Goal: Communication & Community: Answer question/provide support

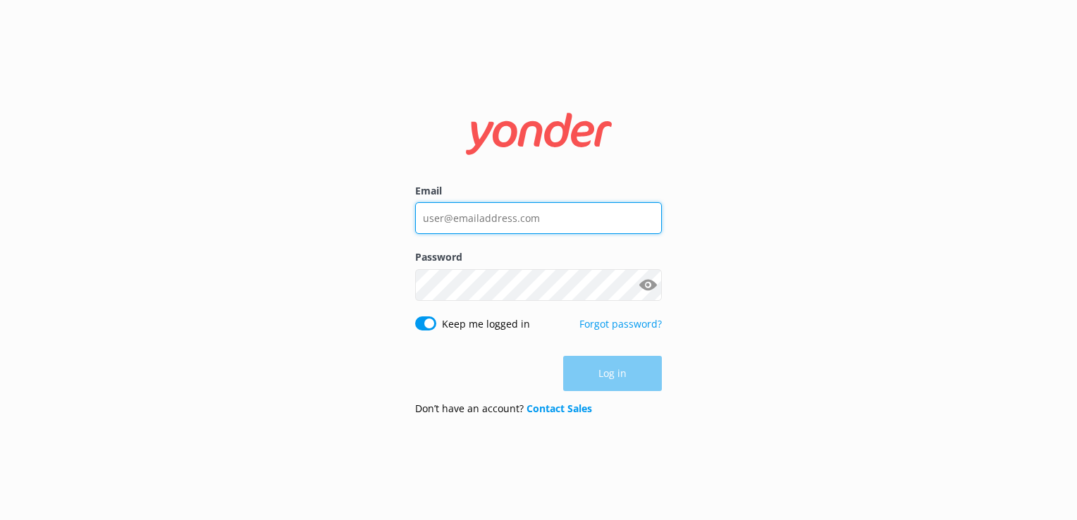
type input "[EMAIL_ADDRESS][DOMAIN_NAME]"
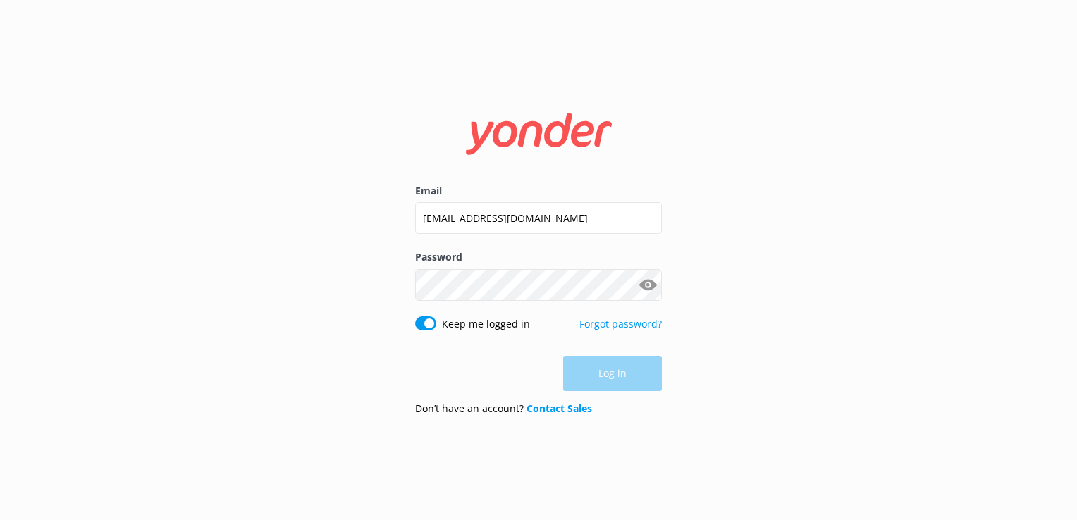
click at [613, 373] on div "Log in" at bounding box center [538, 373] width 247 height 35
click at [613, 378] on button "Log in" at bounding box center [612, 374] width 99 height 35
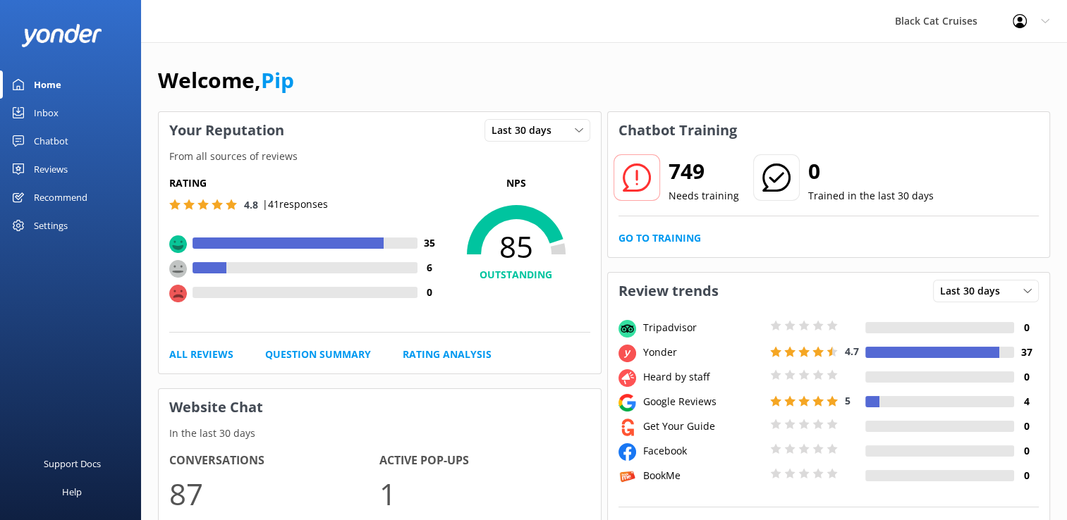
click at [39, 114] on div "Inbox" at bounding box center [46, 113] width 25 height 28
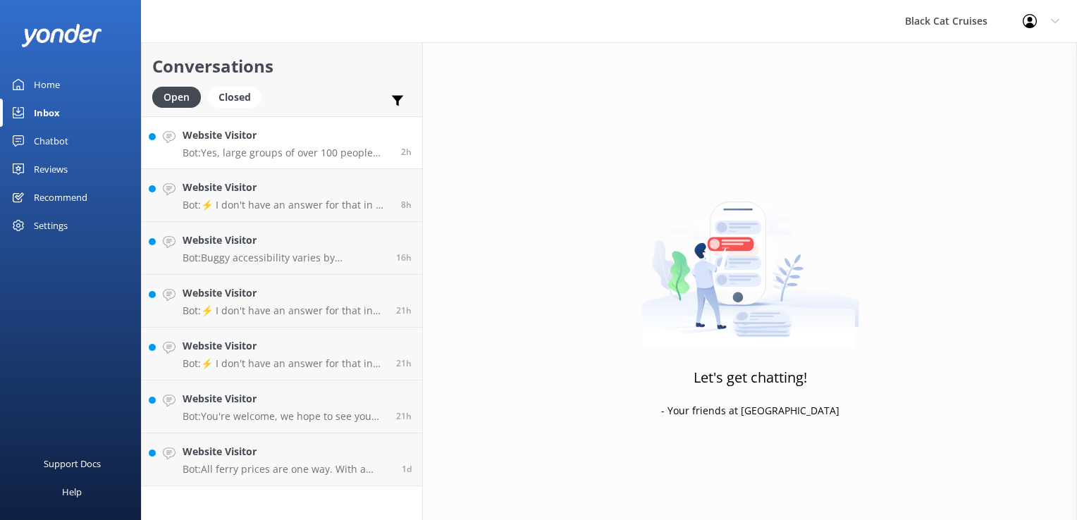
click at [275, 147] on p "Bot: Yes, large groups of over 100 people can be accommodated for school and gr…" at bounding box center [287, 153] width 208 height 13
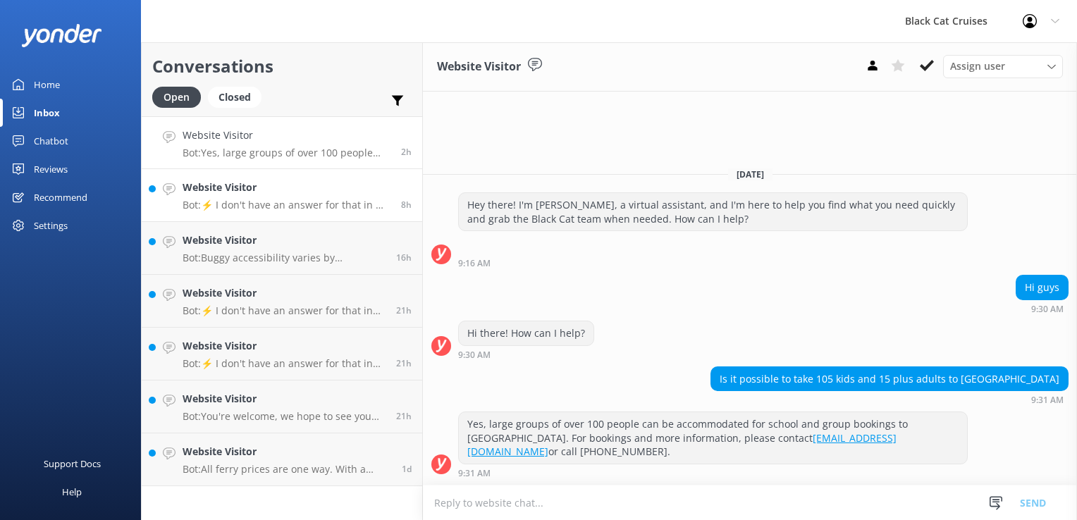
click at [268, 207] on p "Bot: ⚡ I don't have an answer for that in my knowledge base. Please try and rep…" at bounding box center [287, 205] width 208 height 13
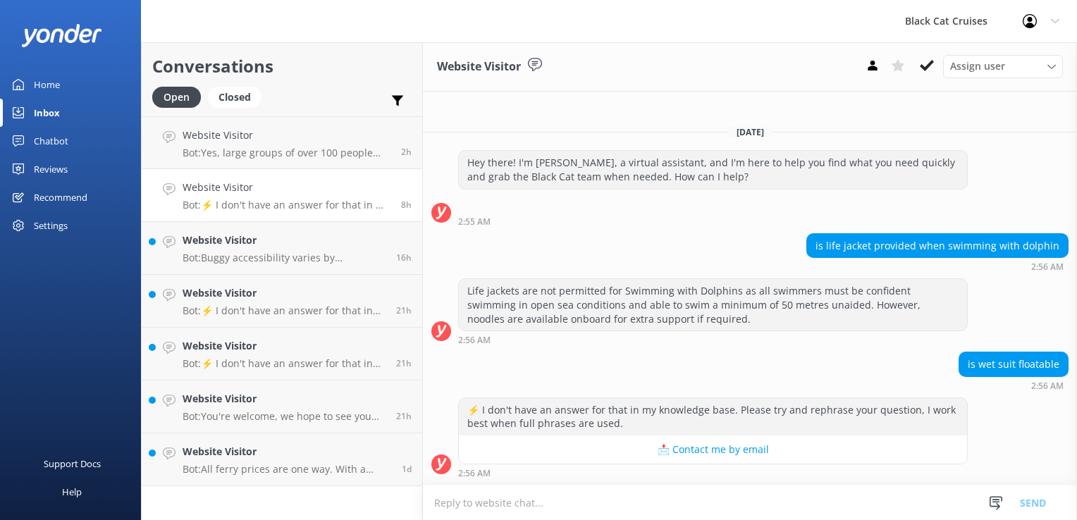
click at [443, 504] on textarea at bounding box center [750, 503] width 654 height 35
click at [462, 503] on textarea at bounding box center [750, 503] width 654 height 35
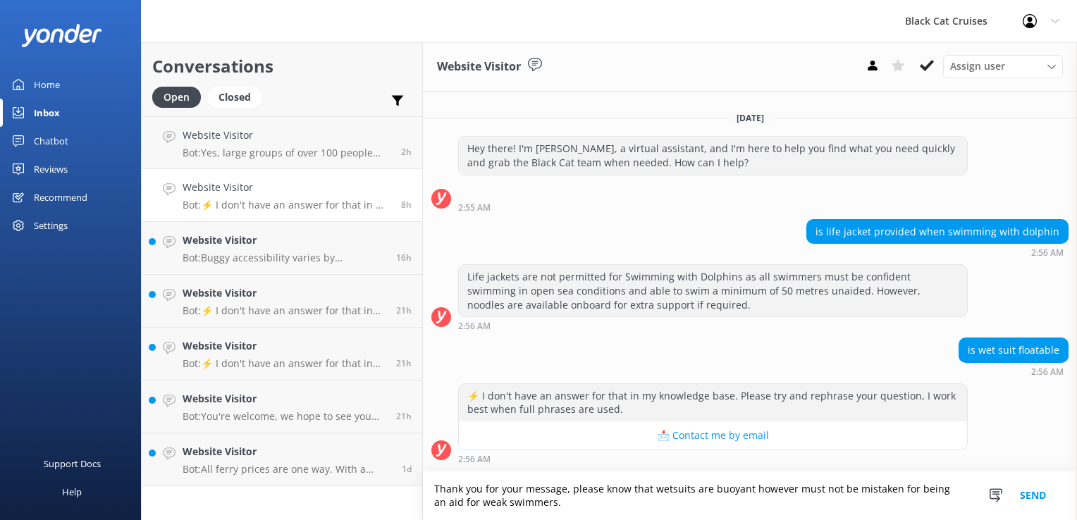
type textarea "Thank you for your message, please know that wetsuits are buoyant however must …"
click at [1024, 495] on button "Send" at bounding box center [1033, 496] width 53 height 49
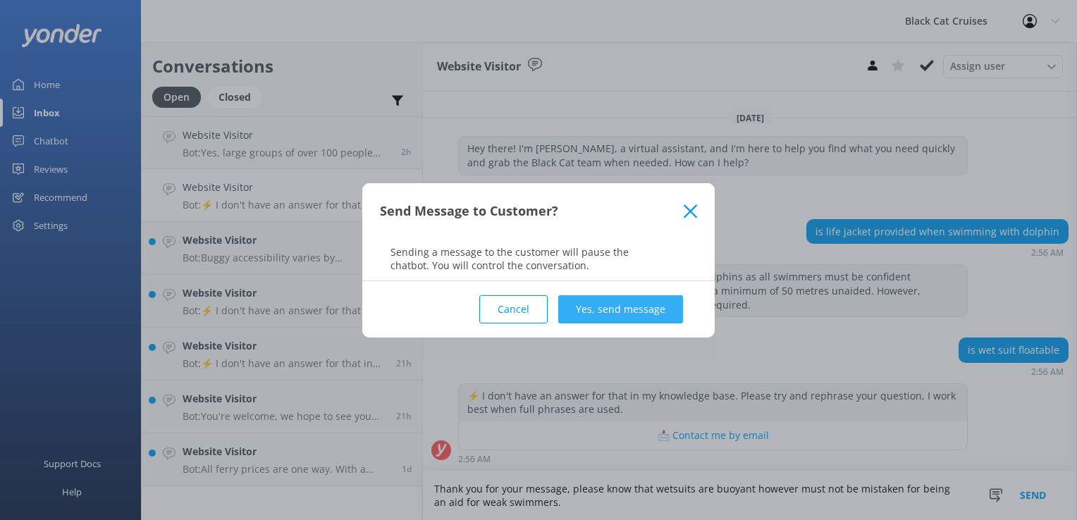
click at [598, 311] on button "Yes, send message" at bounding box center [620, 309] width 125 height 28
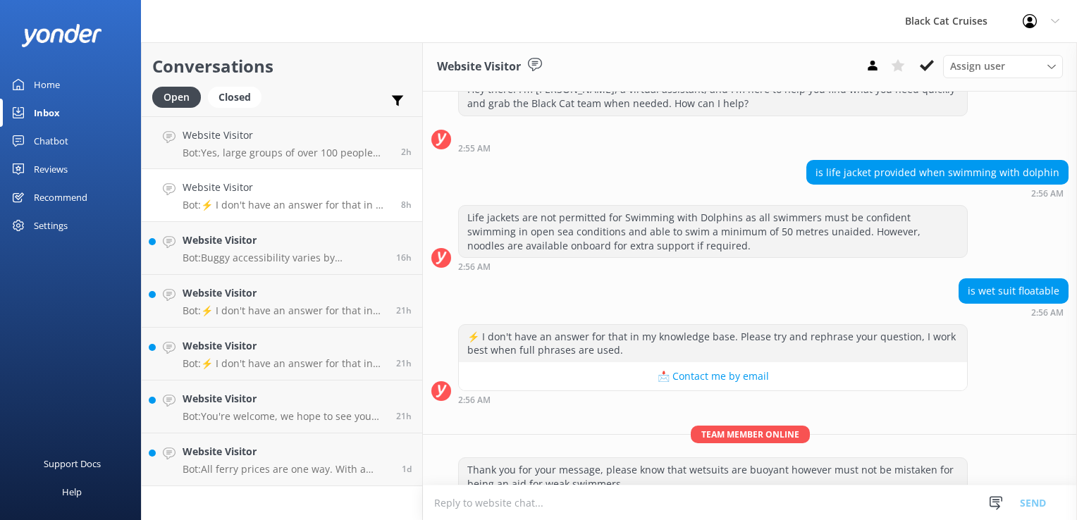
scroll to position [81, 0]
